Goal: Find specific page/section

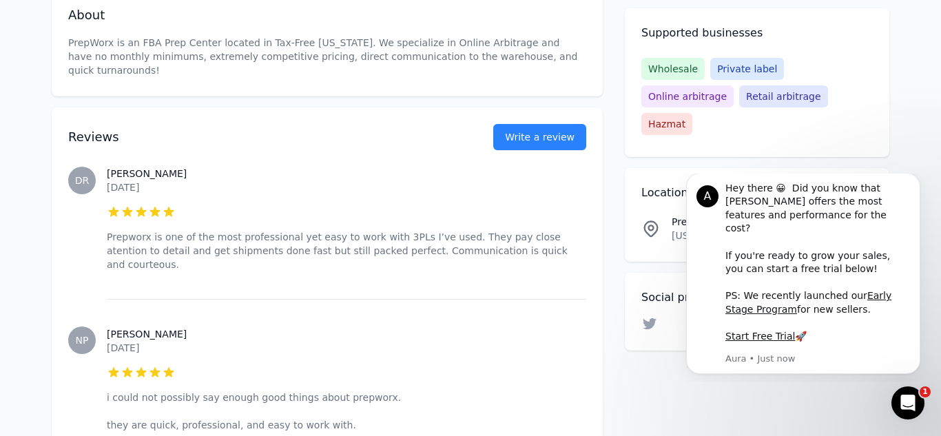
scroll to position [473, 0]
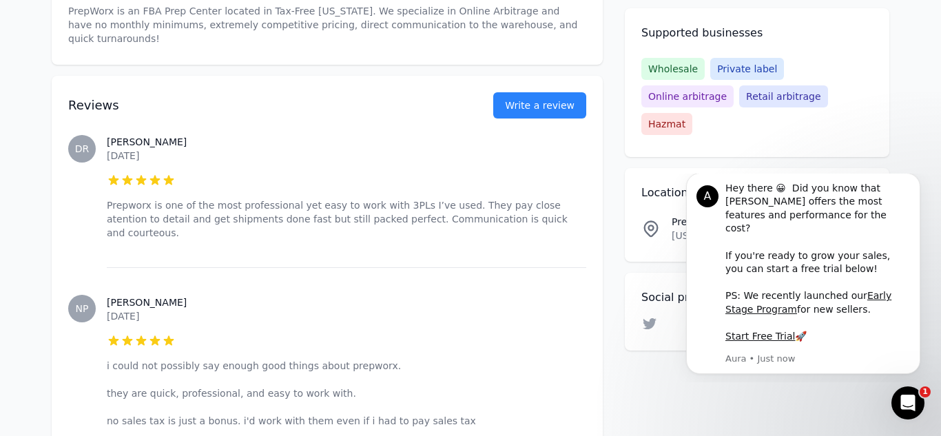
click at [734, 85] on span "Online arbitrage" at bounding box center [687, 96] width 92 height 22
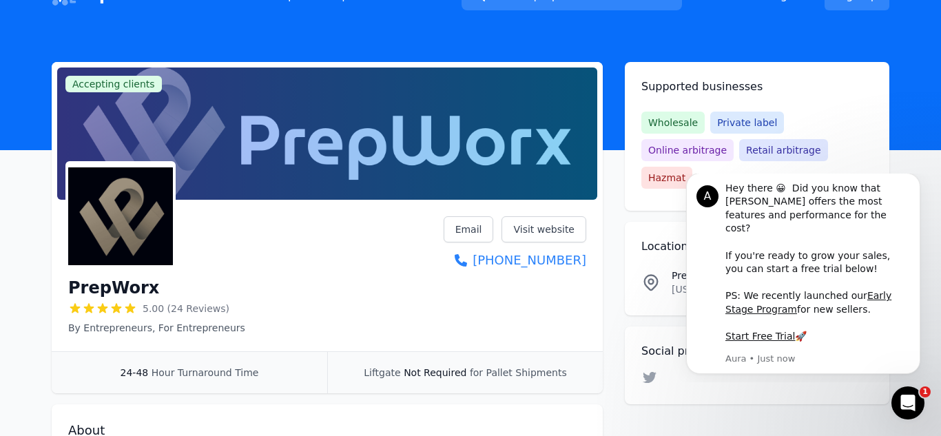
scroll to position [0, 0]
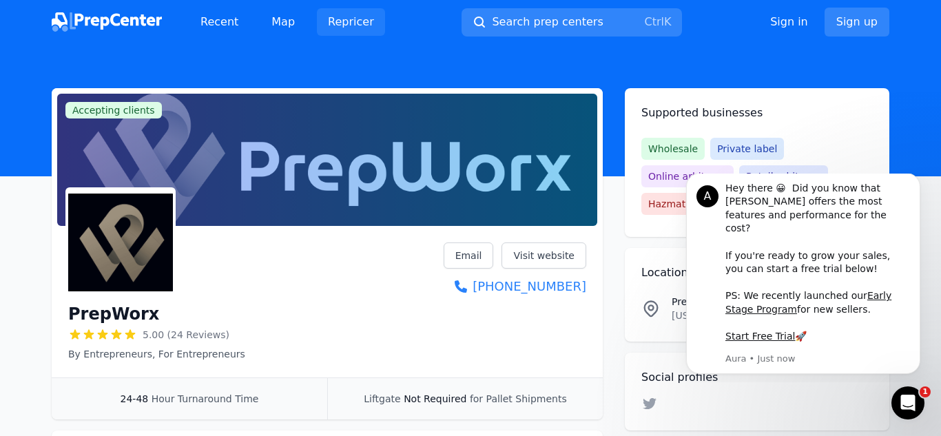
click at [328, 31] on link "Repricer" at bounding box center [351, 22] width 68 height 28
click at [66, 17] on img at bounding box center [107, 21] width 110 height 19
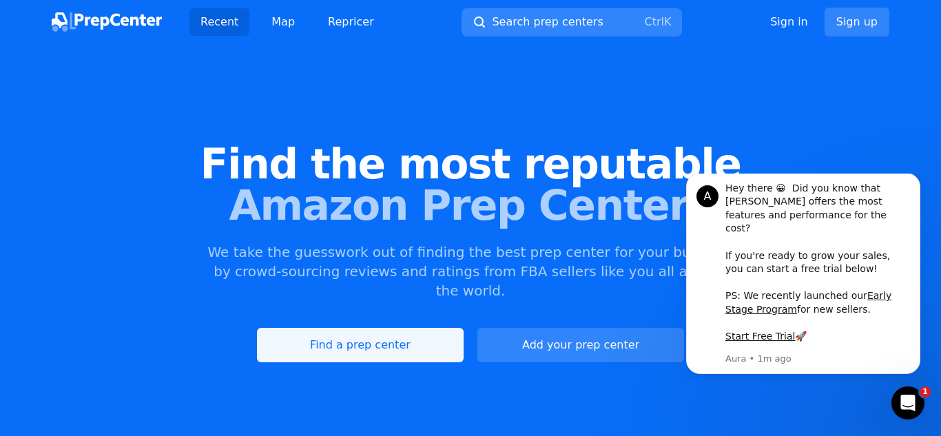
click at [336, 342] on link "Find a prep center" at bounding box center [360, 345] width 207 height 34
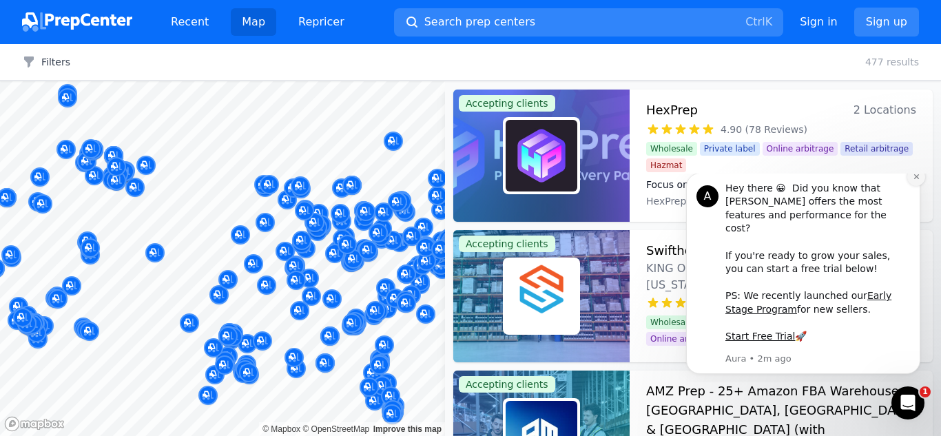
click at [916, 181] on icon "Dismiss notification" at bounding box center [917, 177] width 8 height 8
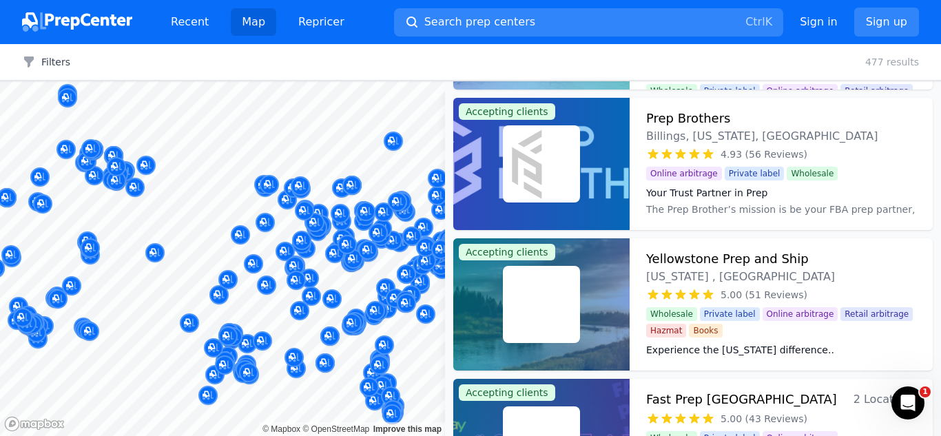
scroll to position [441, 0]
